Goal: Task Accomplishment & Management: Manage account settings

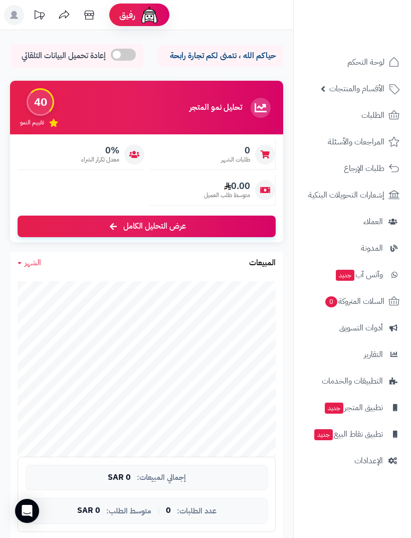
click at [25, 16] on link at bounding box center [14, 16] width 25 height 23
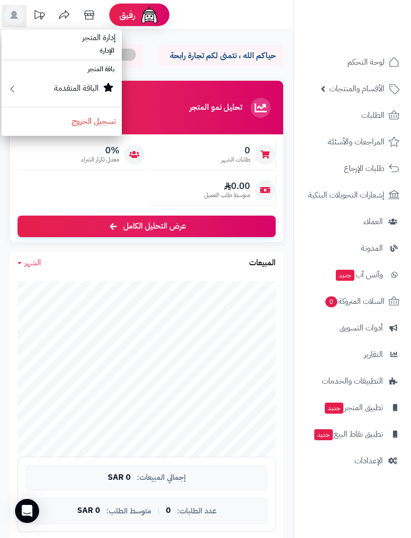
click at [87, 47] on span "إدارة المتجر" at bounding box center [99, 38] width 46 height 24
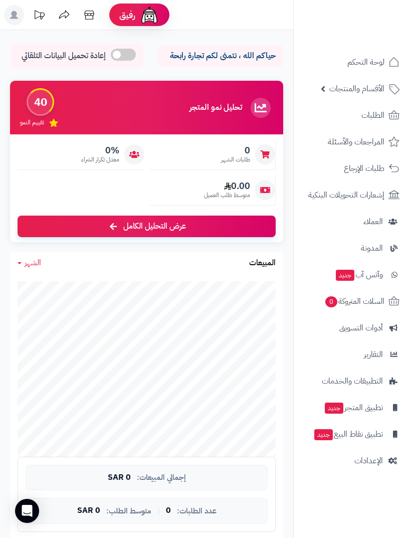
click at [19, 20] on rect at bounding box center [14, 15] width 20 height 20
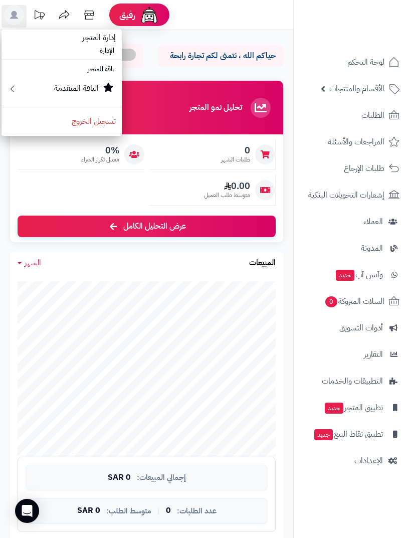
click at [98, 39] on span "إدارة المتجر" at bounding box center [99, 38] width 46 height 24
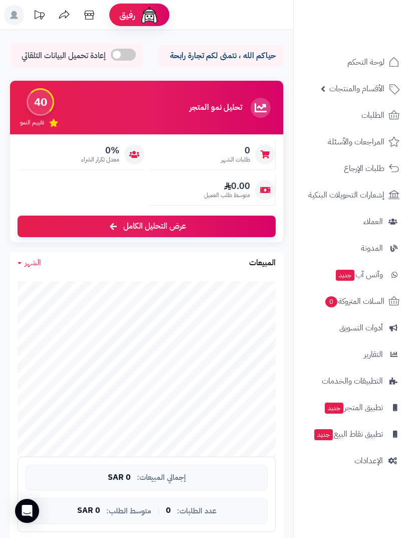
click at [373, 461] on span "الإعدادات" at bounding box center [369, 461] width 29 height 14
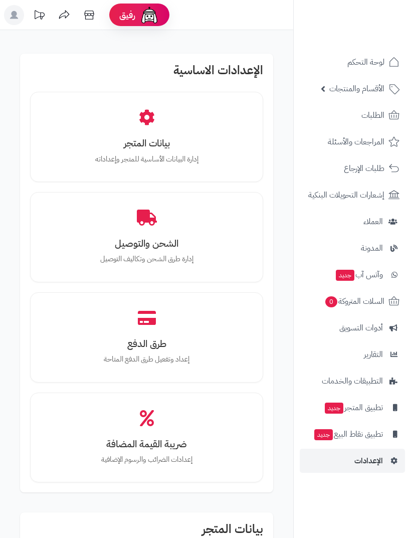
click at [378, 452] on link "الإعدادات" at bounding box center [352, 461] width 105 height 24
click at [219, 147] on h3 "بيانات المتجر" at bounding box center [147, 143] width 198 height 11
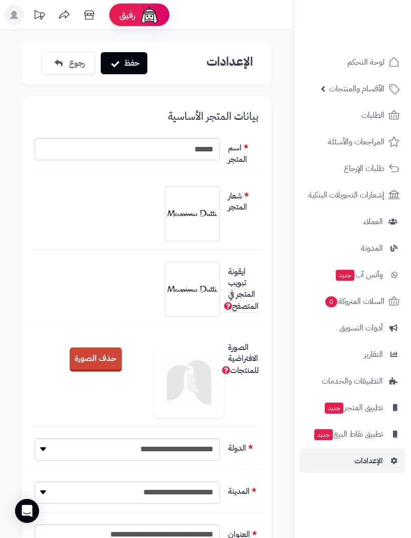
click at [92, 9] on icon at bounding box center [89, 15] width 20 height 20
click at [21, 19] on rect at bounding box center [14, 15] width 20 height 20
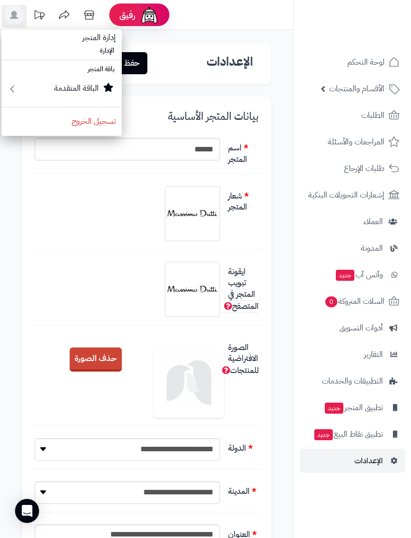
click at [94, 34] on span "إدارة المتجر" at bounding box center [99, 38] width 46 height 24
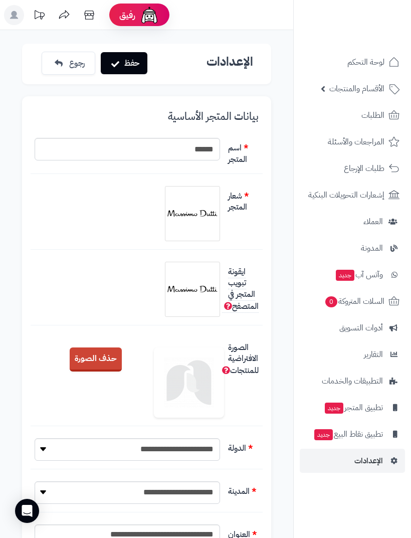
click at [66, 13] on icon at bounding box center [64, 15] width 20 height 20
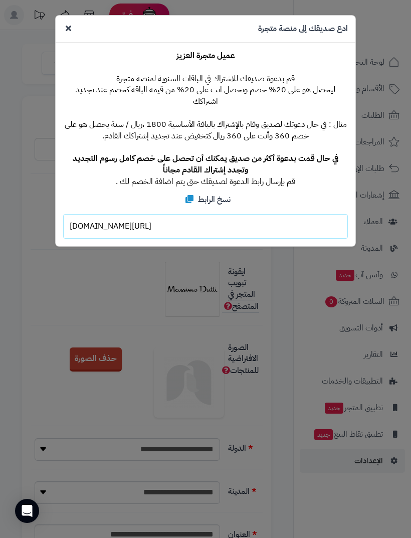
click at [68, 32] on icon at bounding box center [69, 28] width 6 height 8
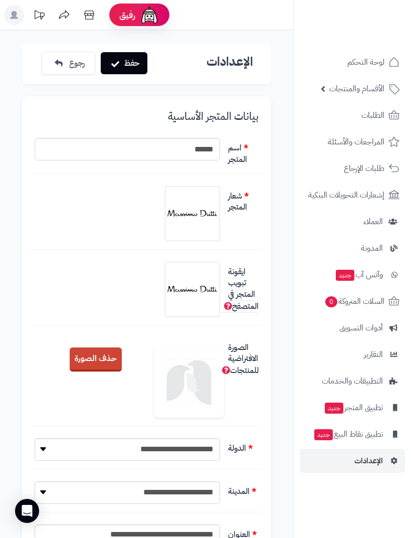
click at [17, 15] on icon at bounding box center [14, 15] width 8 height 8
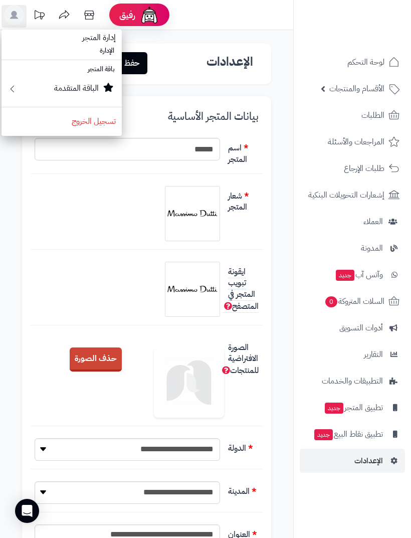
click at [103, 37] on span "إدارة المتجر" at bounding box center [99, 38] width 46 height 24
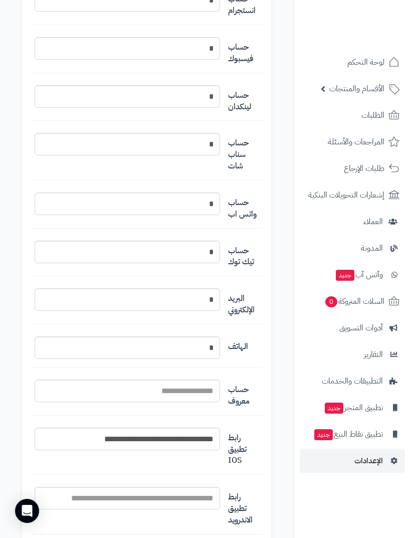
scroll to position [1168, 0]
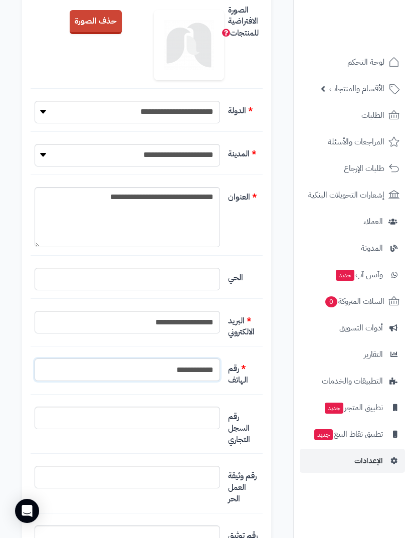
click at [171, 364] on input "**********" at bounding box center [128, 370] width 186 height 23
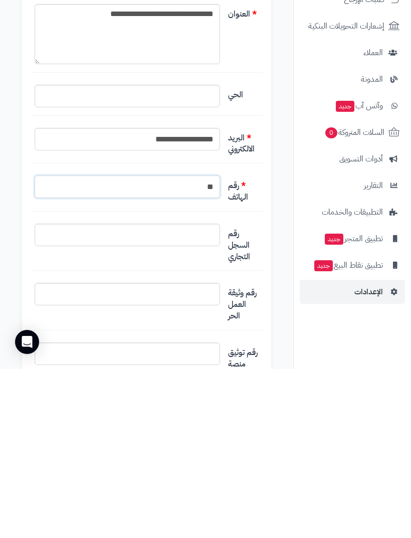
type input "*"
type input "**********"
click at [196, 393] on input "التخطيط الافتراضي" at bounding box center [128, 404] width 186 height 23
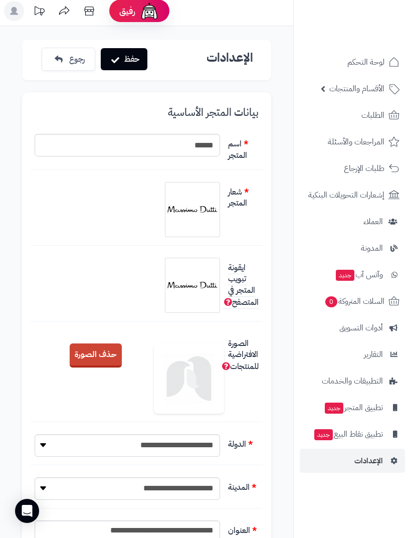
scroll to position [0, 0]
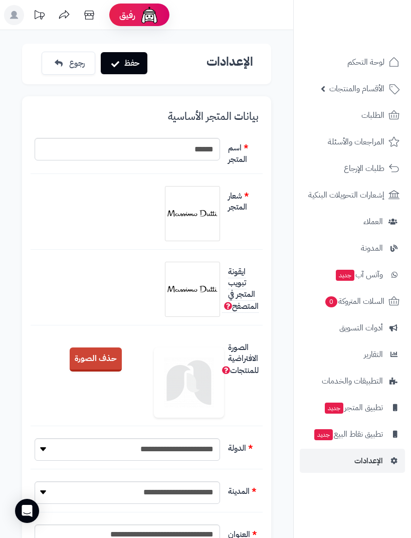
click at [132, 68] on button "حفظ" at bounding box center [124, 63] width 47 height 22
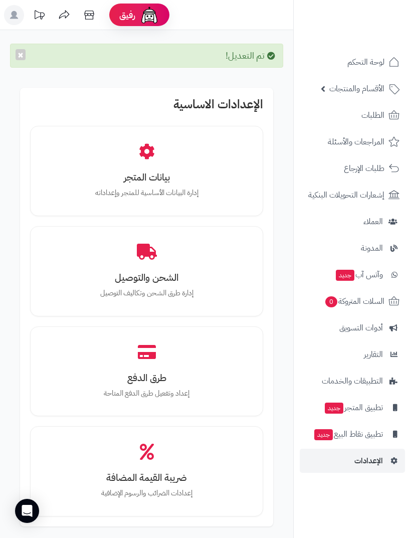
click at [170, 175] on h3 "بيانات المتجر" at bounding box center [147, 177] width 198 height 11
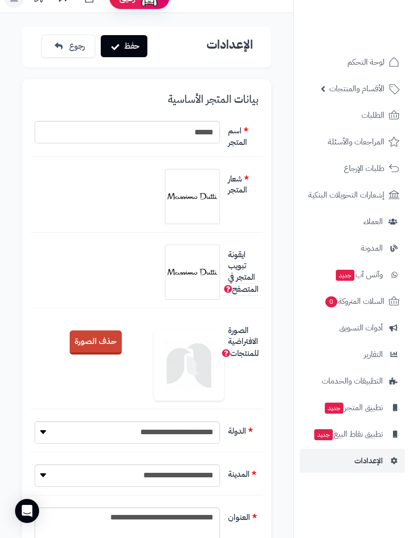
scroll to position [19, 0]
